Goal: Share content

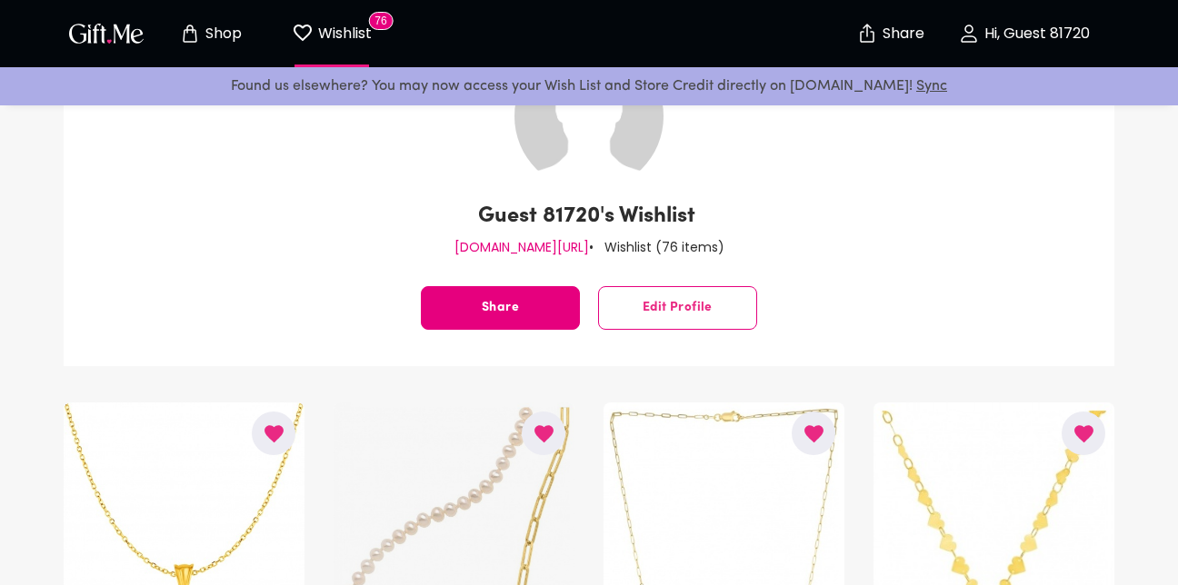
scroll to position [504, 0]
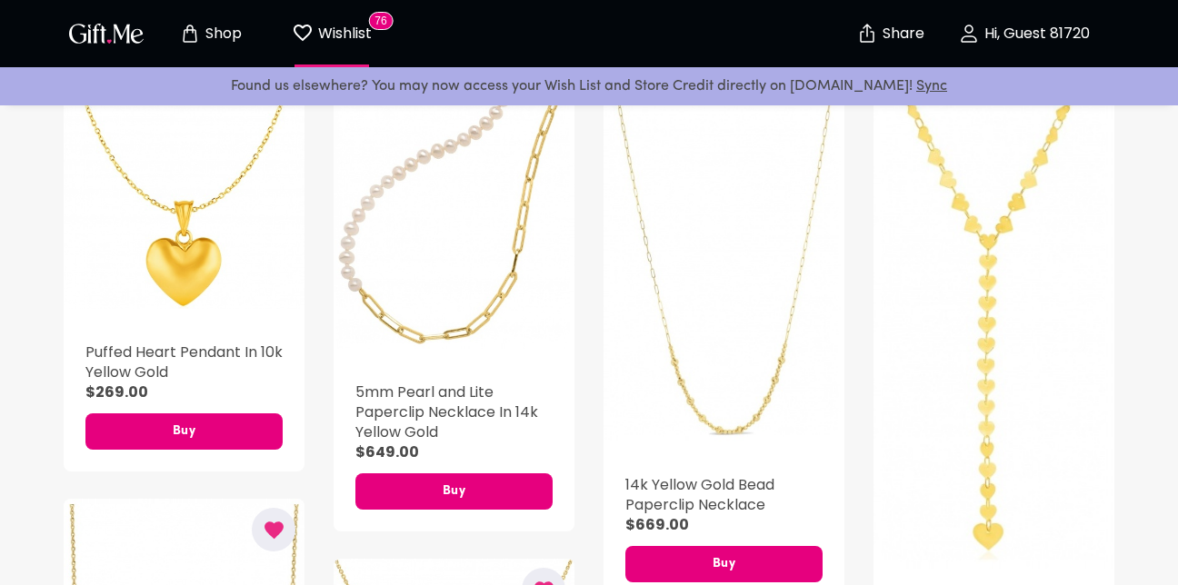
click at [194, 33] on icon "Store page" at bounding box center [190, 34] width 22 height 22
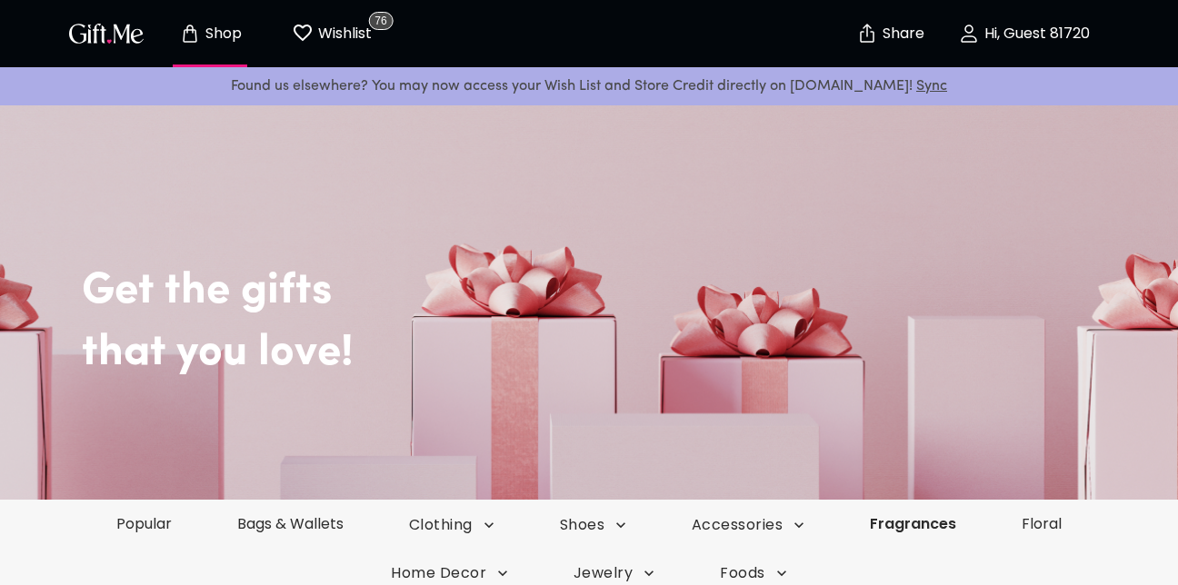
click at [922, 522] on link "Fragrances" at bounding box center [913, 524] width 152 height 21
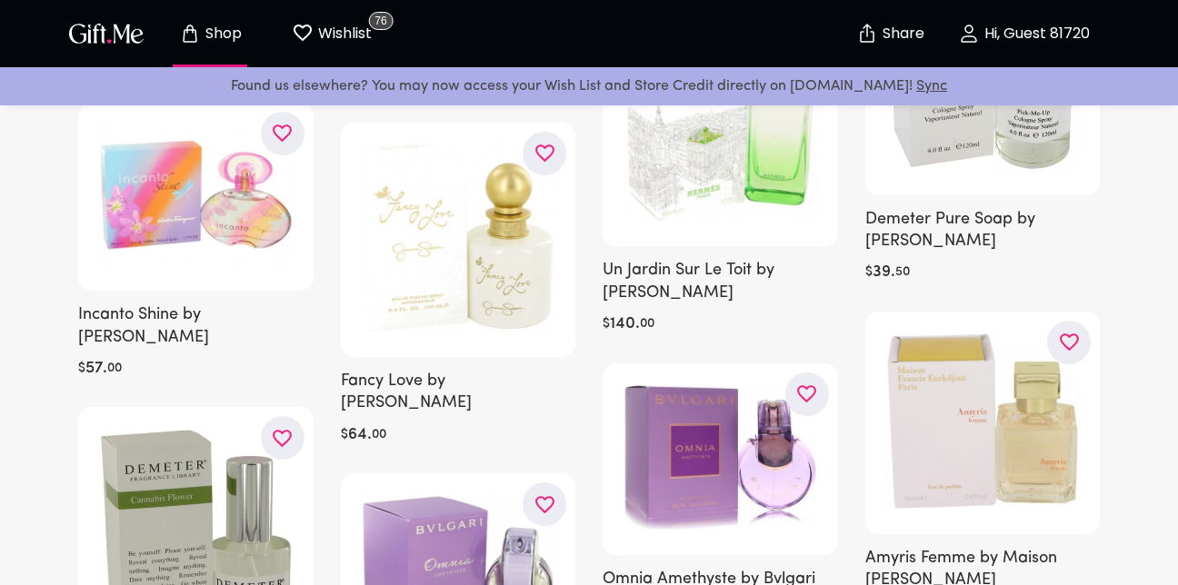
scroll to position [5235, 0]
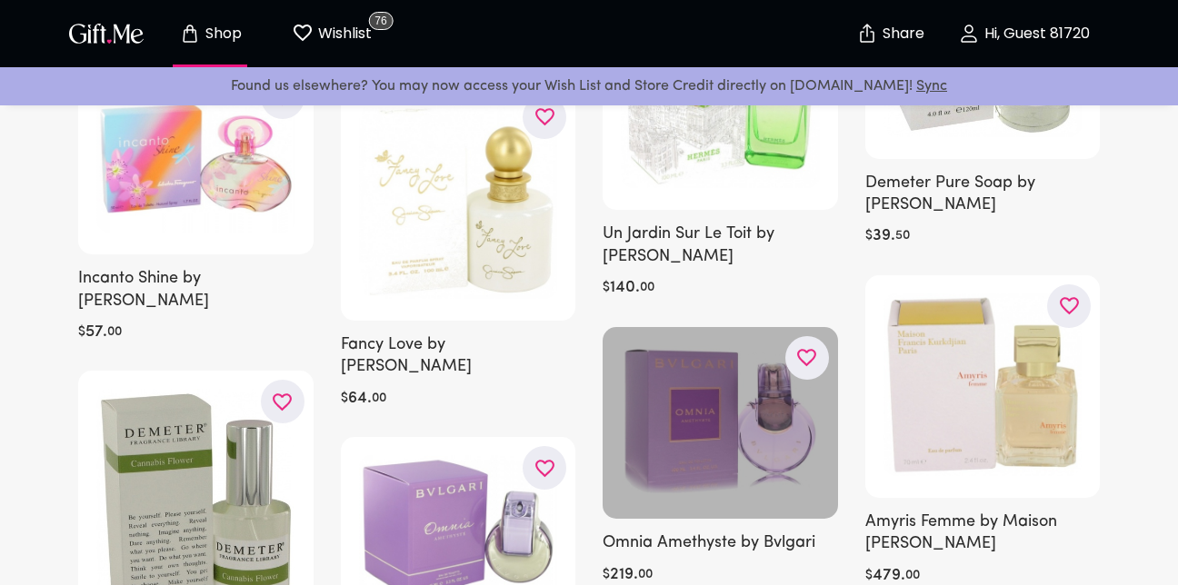
click at [0, 0] on icon "button" at bounding box center [0, 0] width 0 height 0
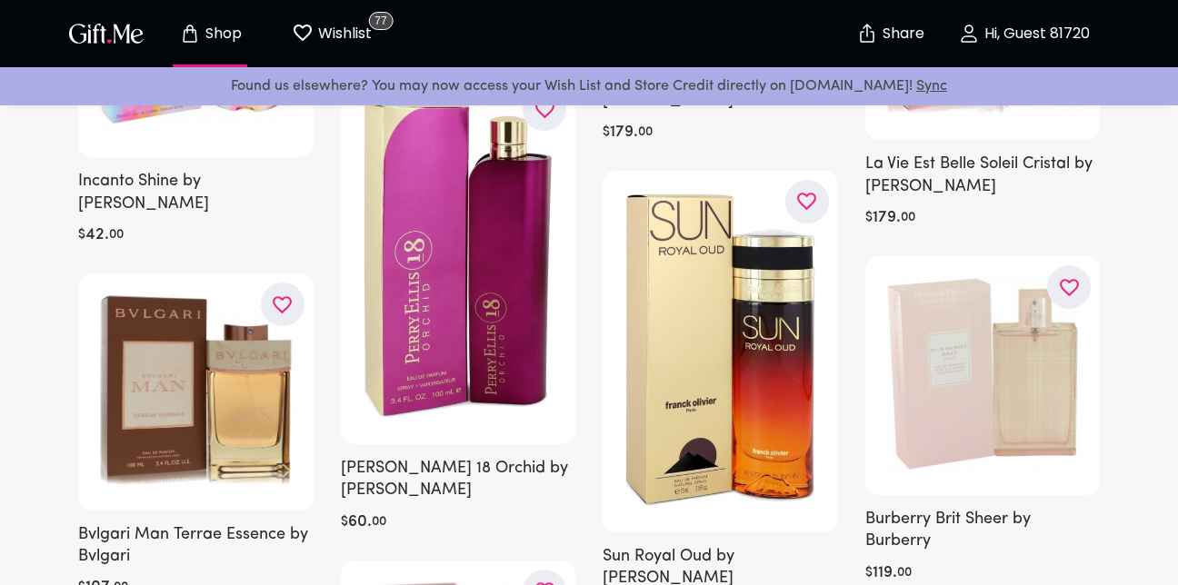
scroll to position [11015, 0]
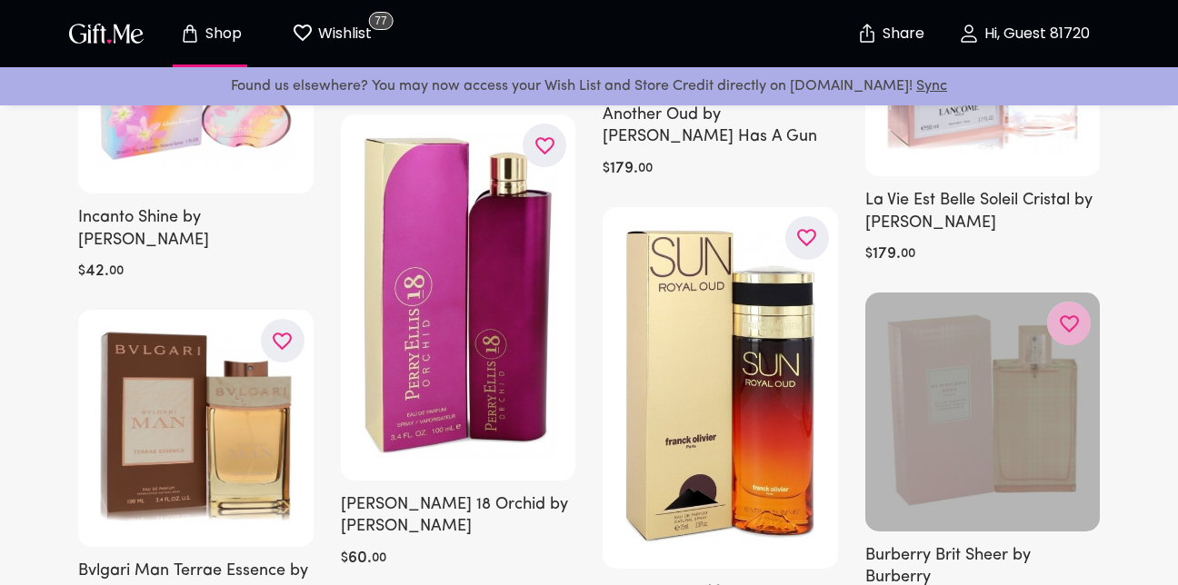
click at [1084, 302] on button "button" at bounding box center [1069, 324] width 44 height 44
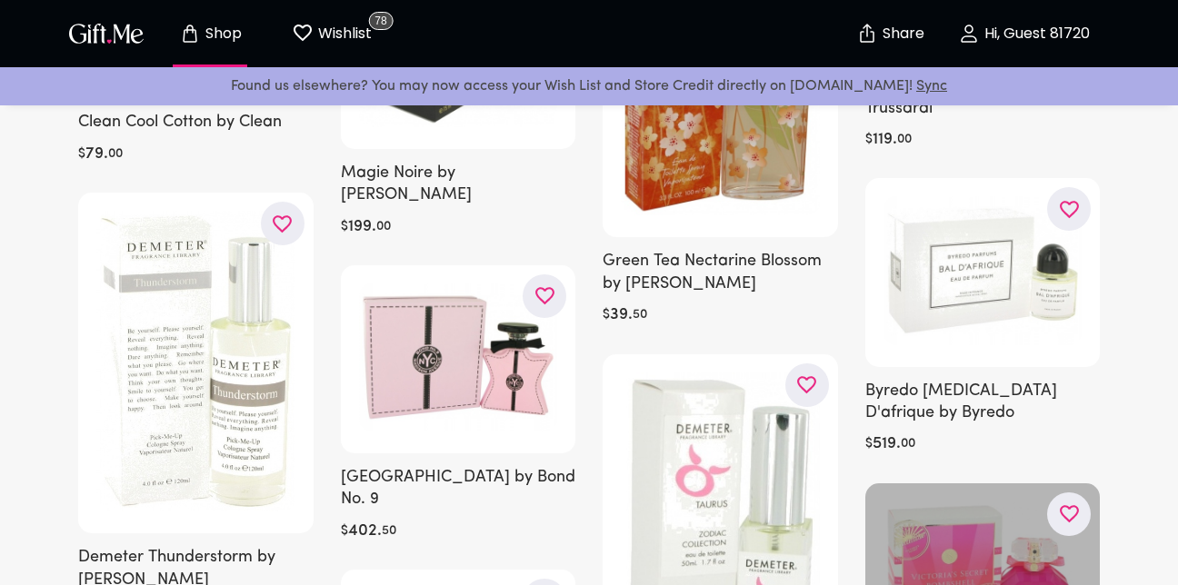
scroll to position [12688, 0]
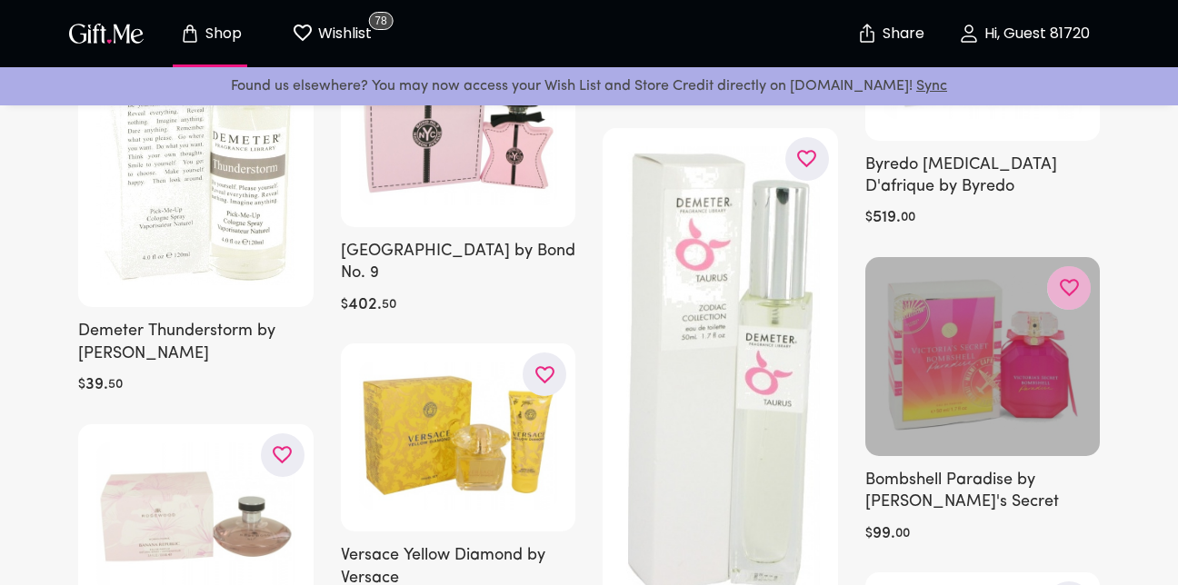
click at [0, 0] on icon "button" at bounding box center [0, 0] width 0 height 0
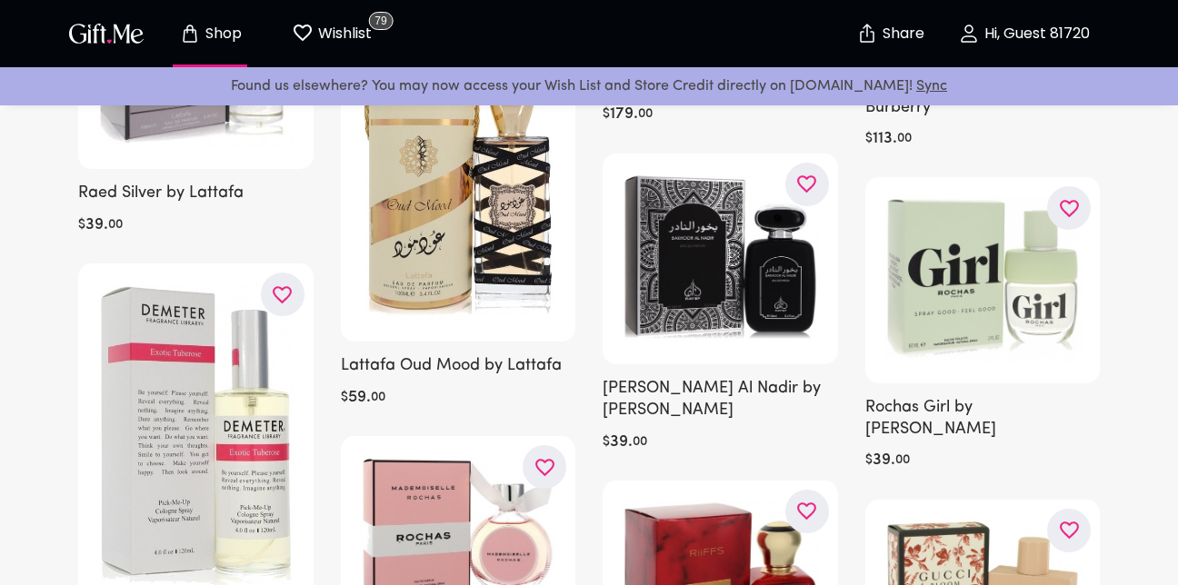
scroll to position [18541, 0]
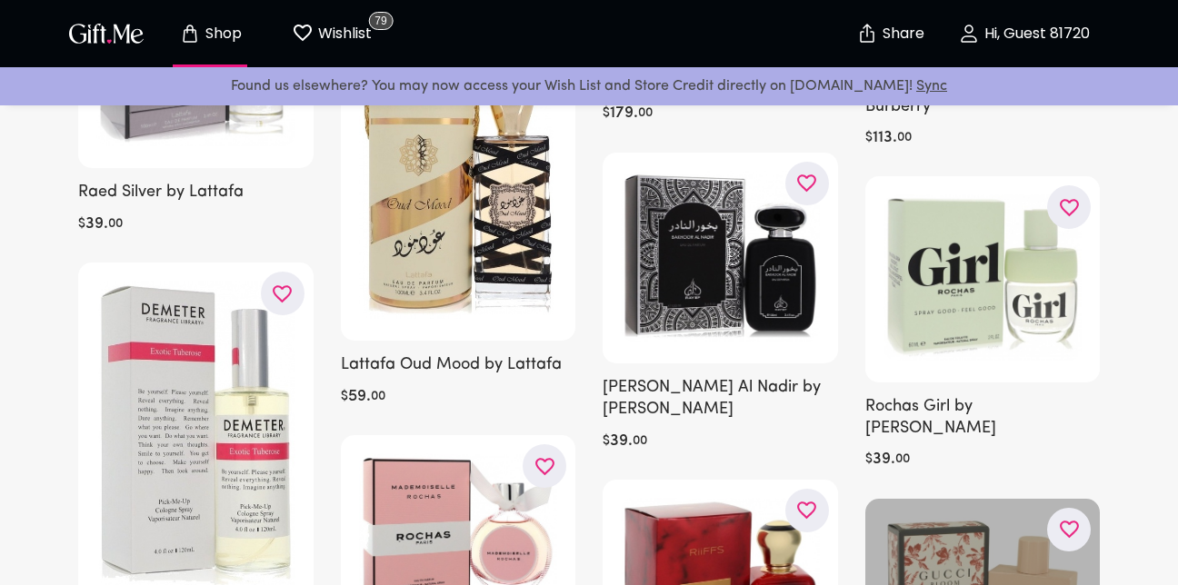
click at [0, 0] on icon "button" at bounding box center [0, 0] width 0 height 0
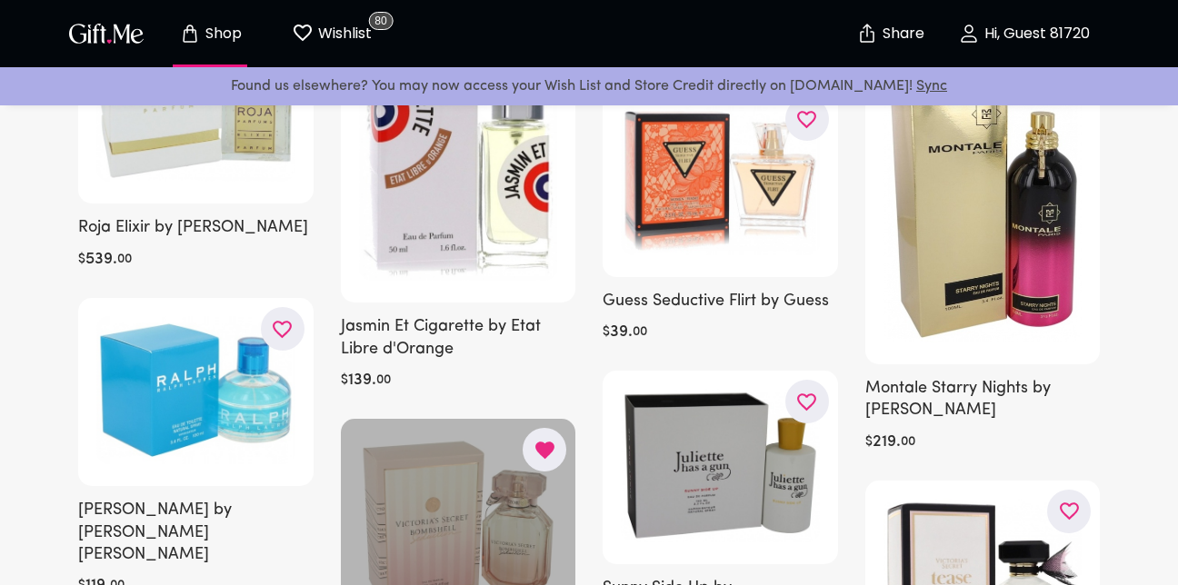
scroll to position [20722, 0]
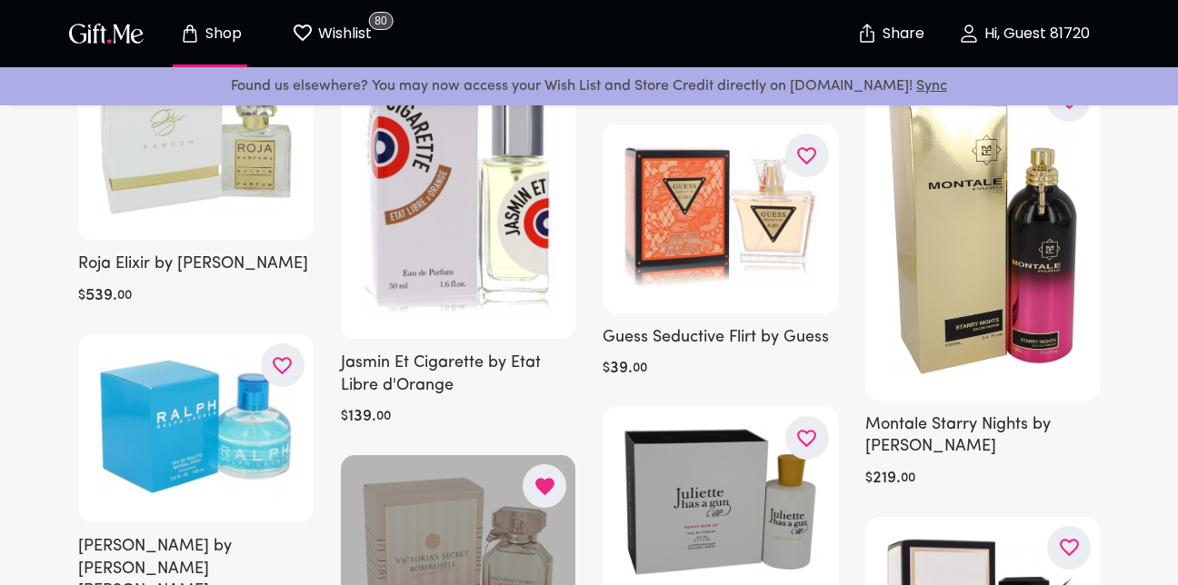
click at [544, 478] on icon "button" at bounding box center [544, 486] width 19 height 17
click at [0, 0] on icon "button" at bounding box center [0, 0] width 0 height 0
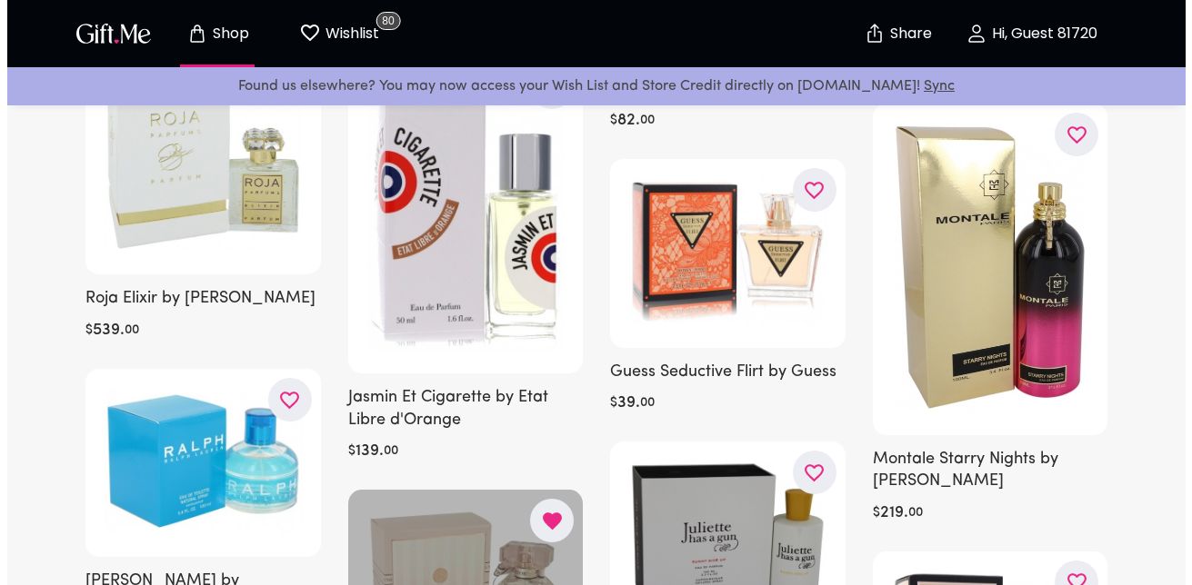
scroll to position [20686, 0]
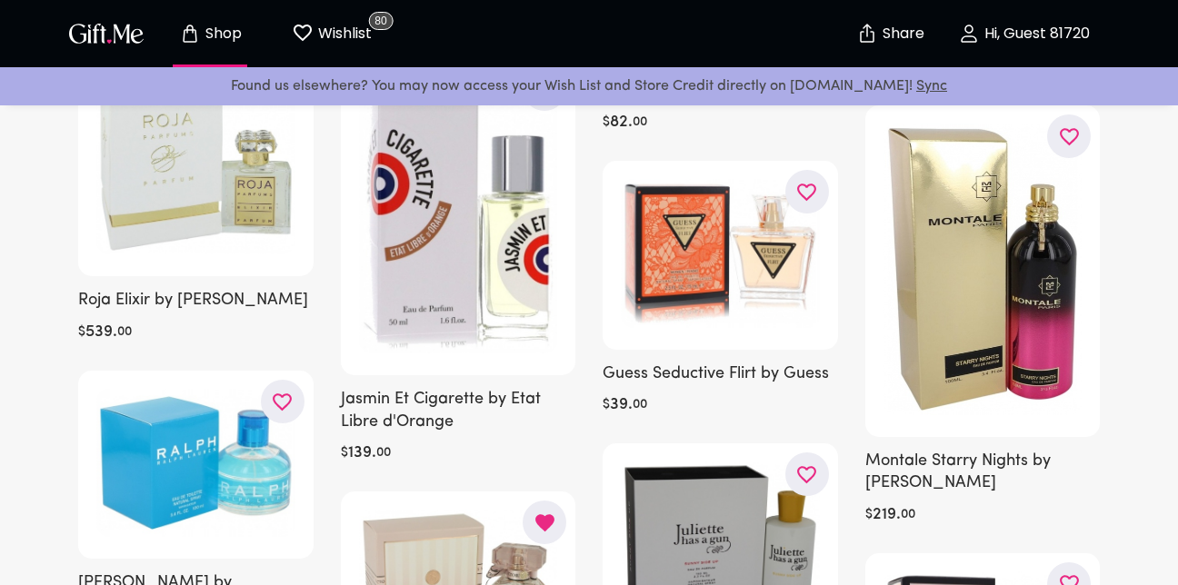
click at [543, 514] on icon "button" at bounding box center [544, 522] width 19 height 17
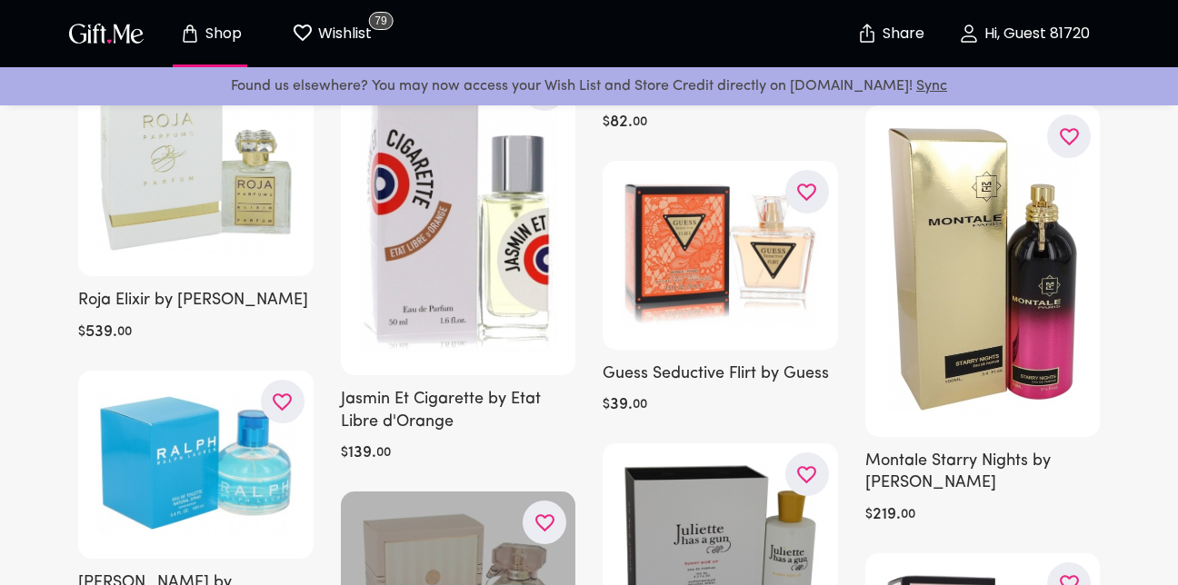
click at [484, 492] on div at bounding box center [458, 596] width 235 height 209
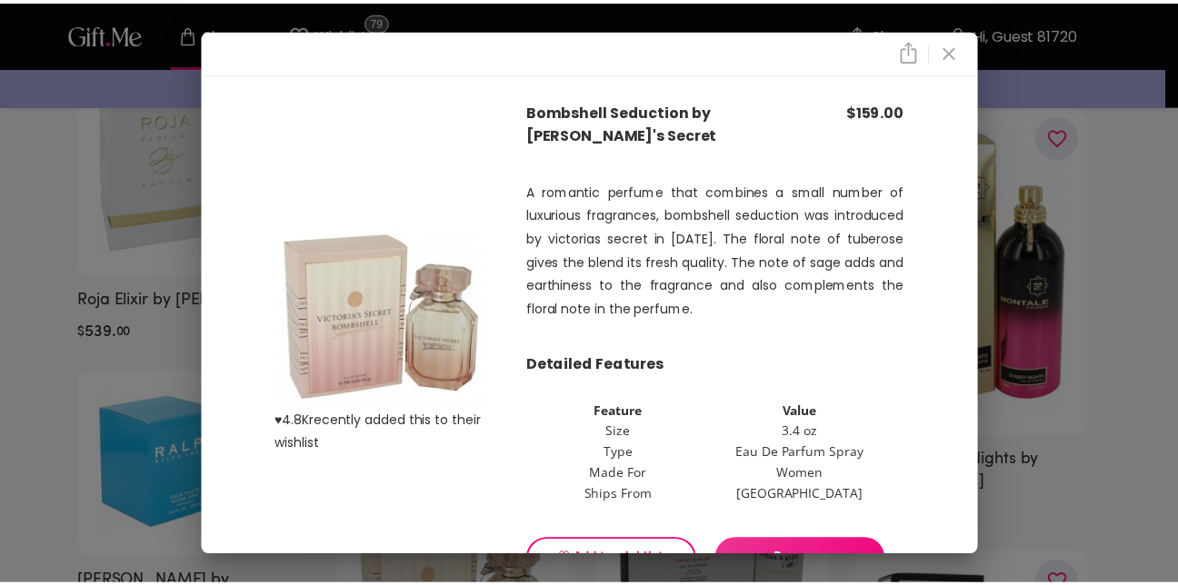
scroll to position [58, 0]
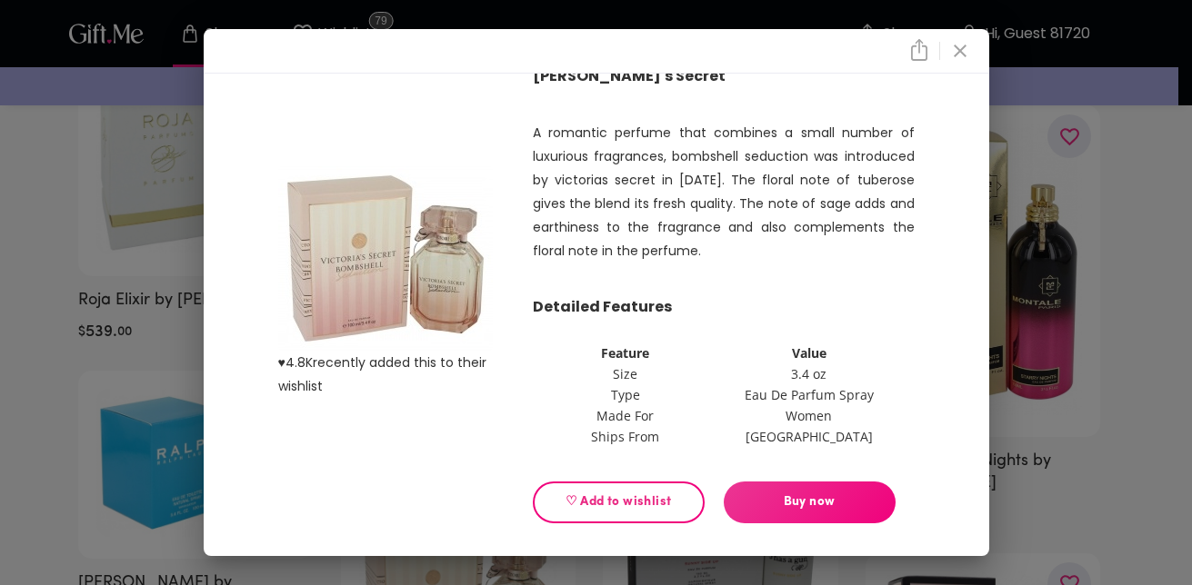
click at [607, 509] on span "♡ Add to wishlist" at bounding box center [618, 503] width 141 height 20
click at [960, 52] on icon "close" at bounding box center [960, 51] width 22 height 22
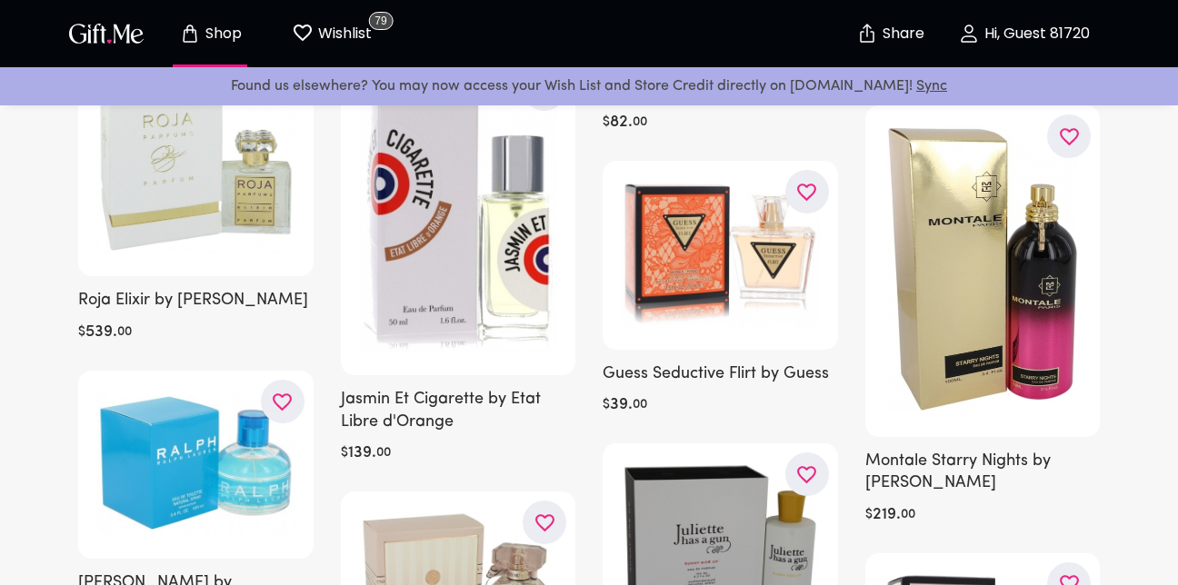
click at [347, 35] on p "Wishlist" at bounding box center [343, 34] width 58 height 24
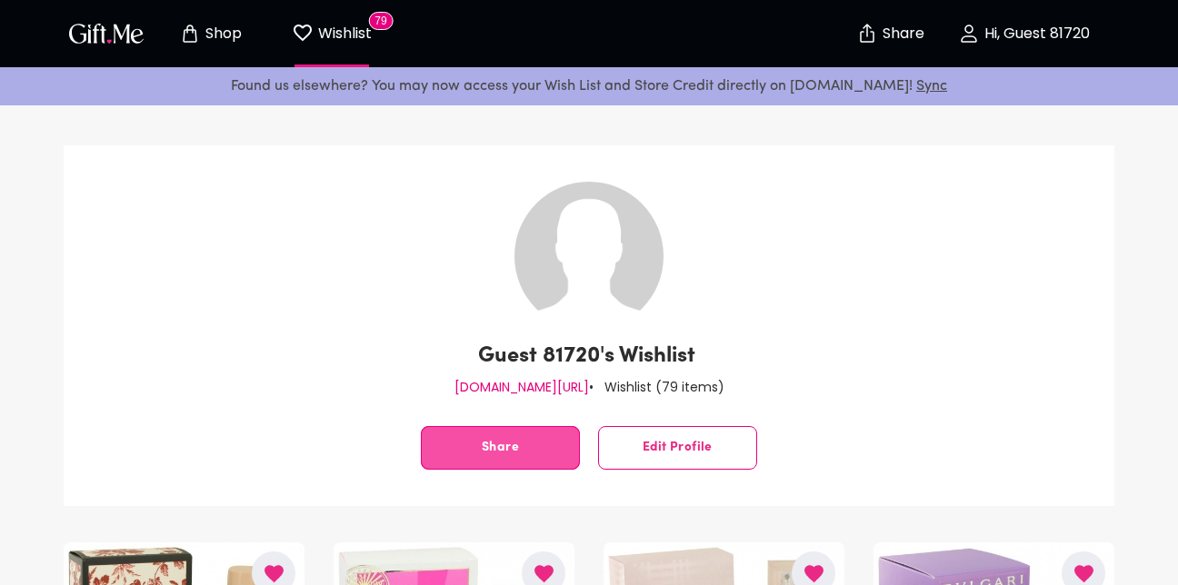
click at [528, 461] on button "Share" at bounding box center [500, 448] width 159 height 44
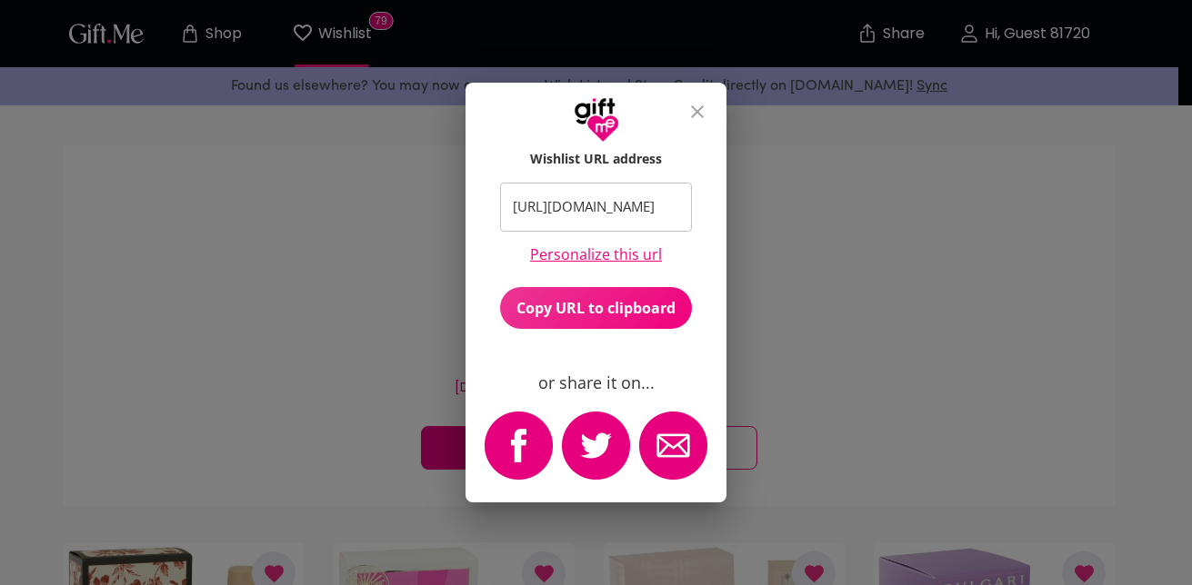
click at [558, 294] on button "Copy URL to clipboard" at bounding box center [596, 308] width 193 height 42
